Goal: Task Accomplishment & Management: Manage account settings

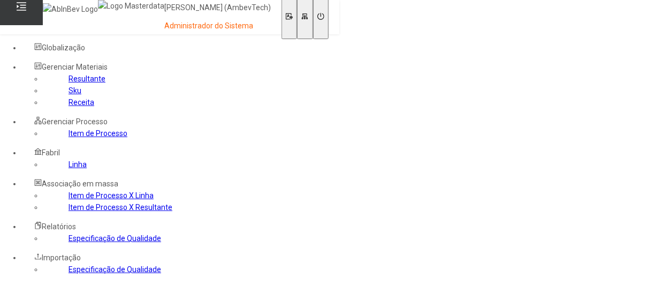
click at [68, 138] on link "Item de Processo" at bounding box center [97, 133] width 59 height 9
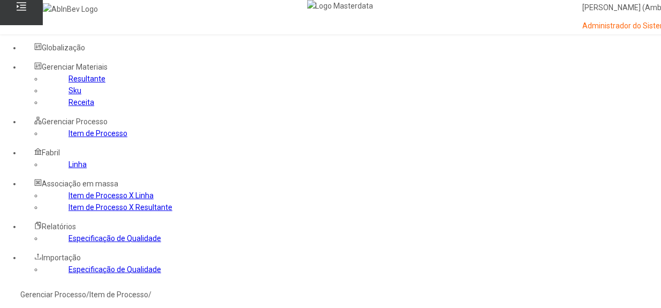
type input "*****"
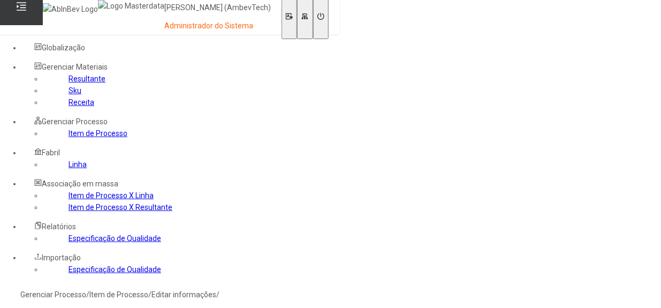
type input "****"
type input "*****"
